Goal: Information Seeking & Learning: Learn about a topic

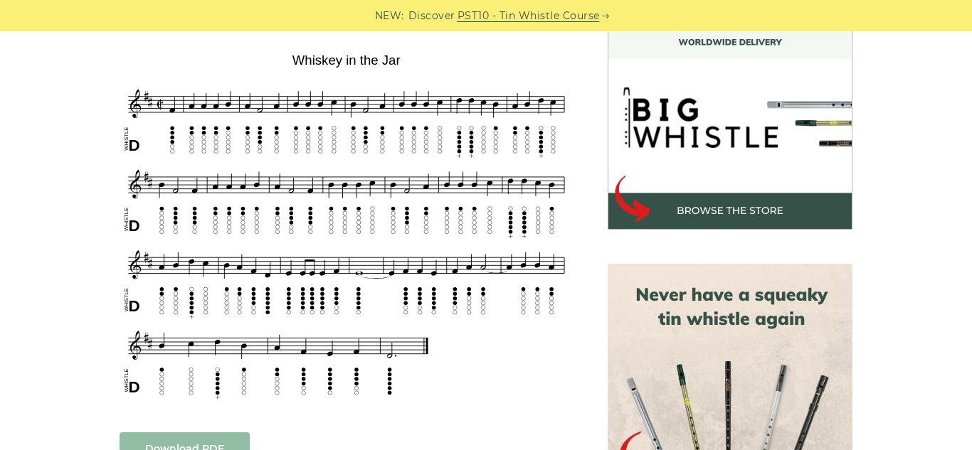
scroll to position [432, 0]
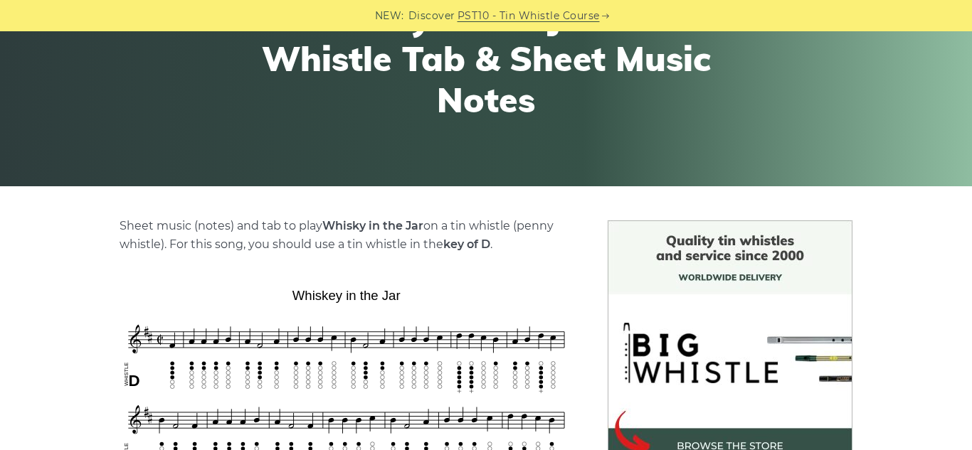
scroll to position [177, 0]
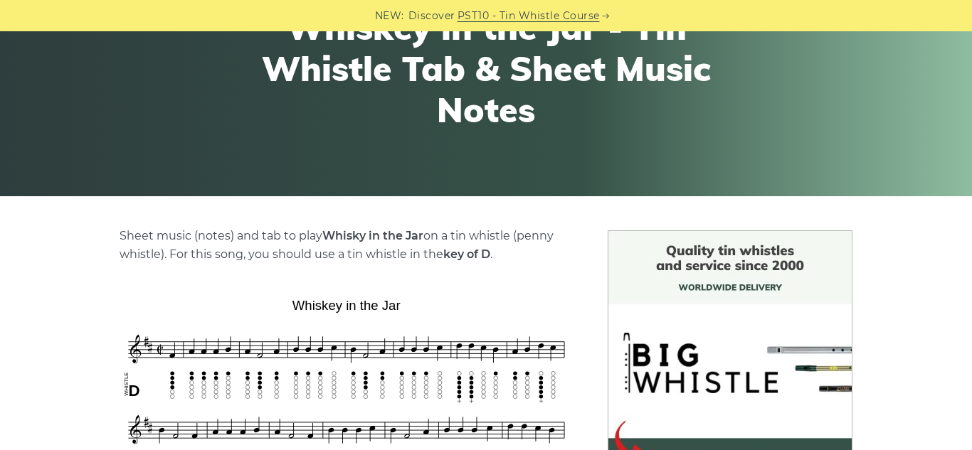
click at [482, 253] on strong "key of D" at bounding box center [466, 255] width 47 height 14
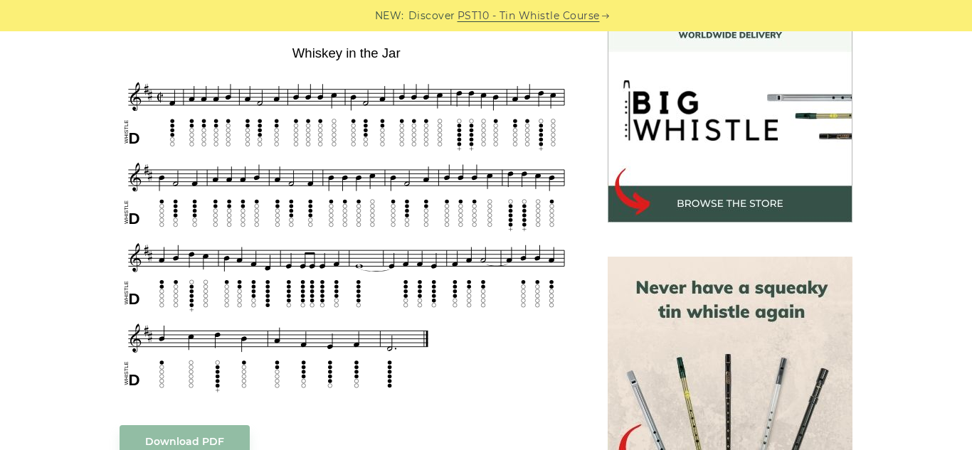
scroll to position [429, 0]
